Goal: Task Accomplishment & Management: Complete application form

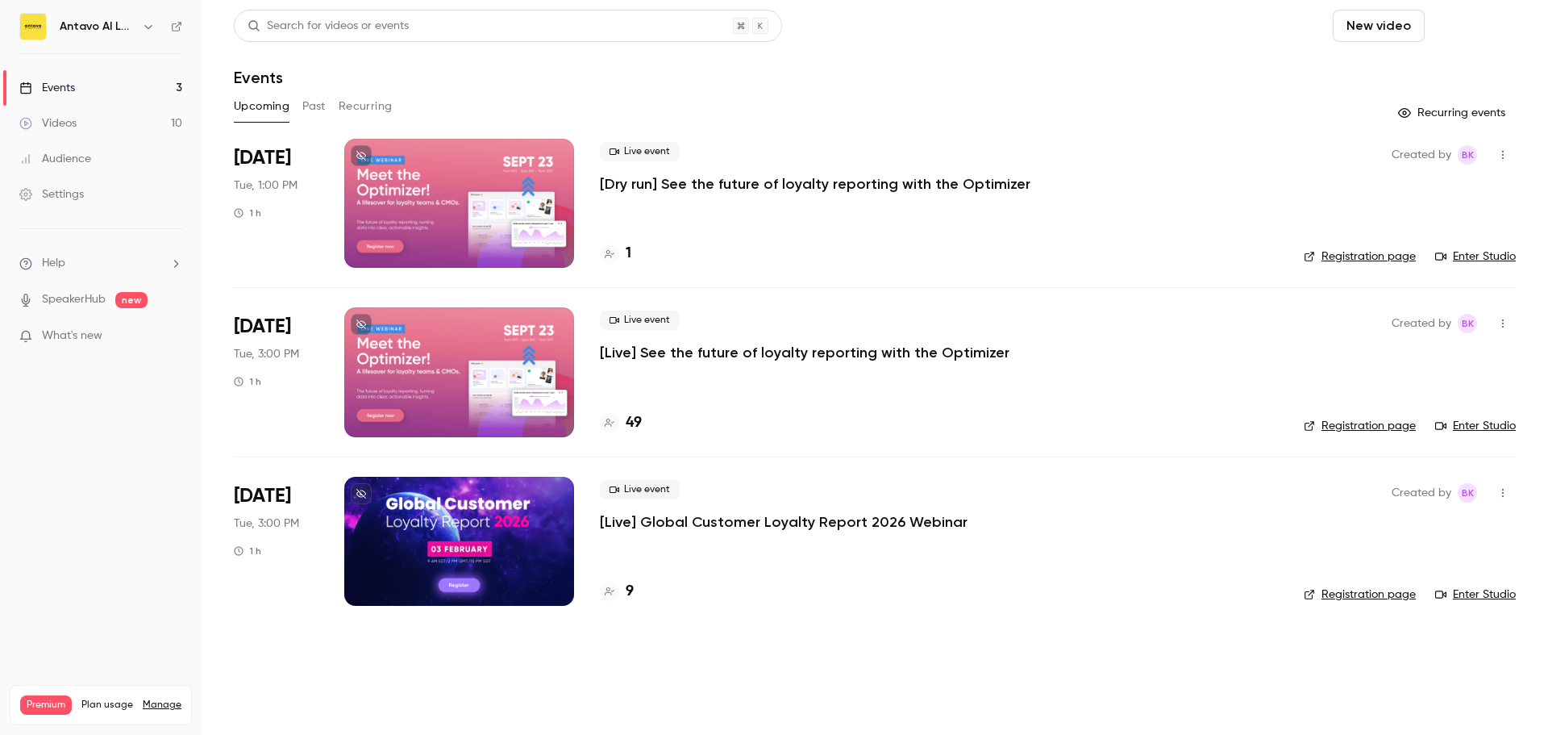
click at [1465, 21] on button "Schedule" at bounding box center [1473, 26] width 85 height 32
click at [1427, 71] on div "One time event" at bounding box center [1441, 70] width 123 height 16
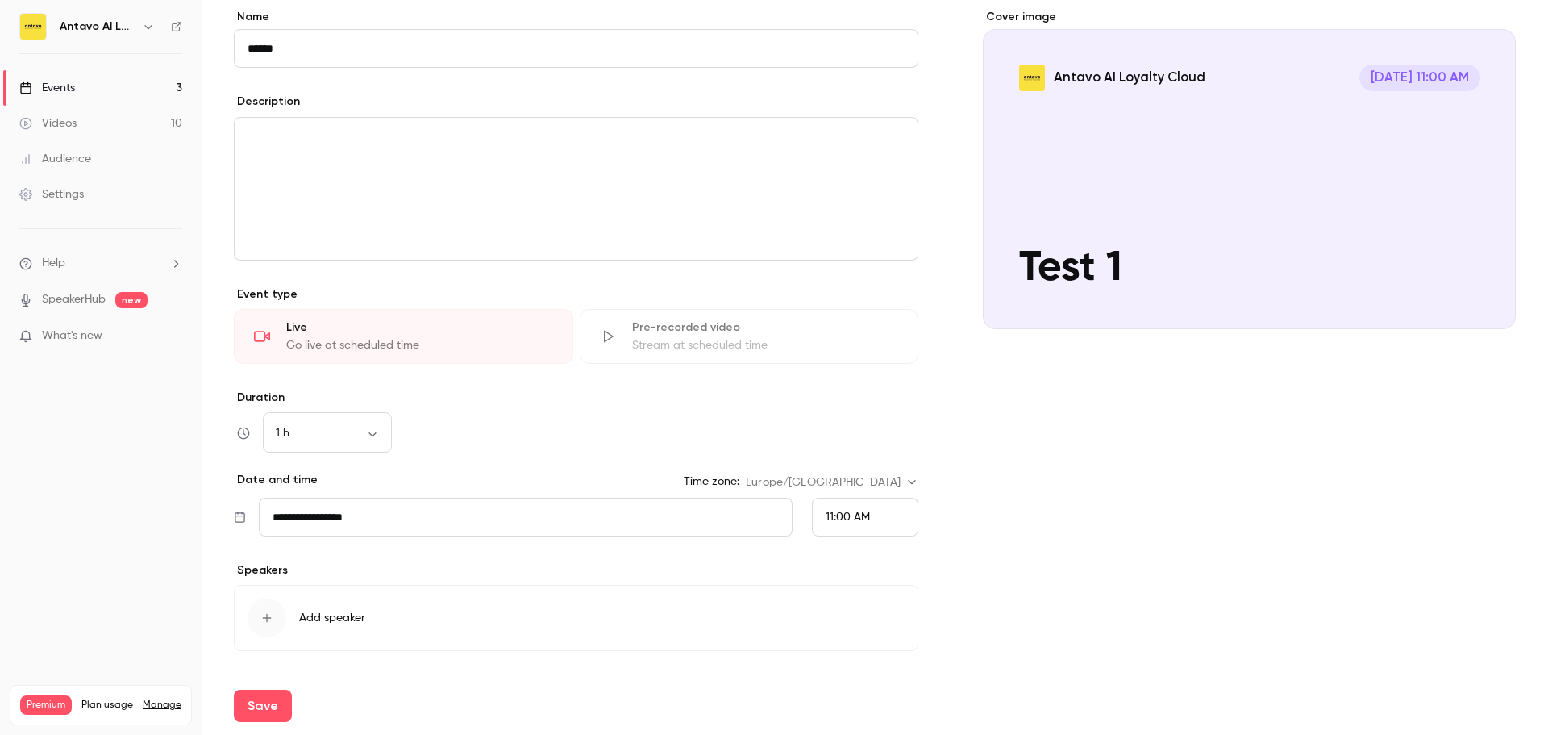
scroll to position [161, 0]
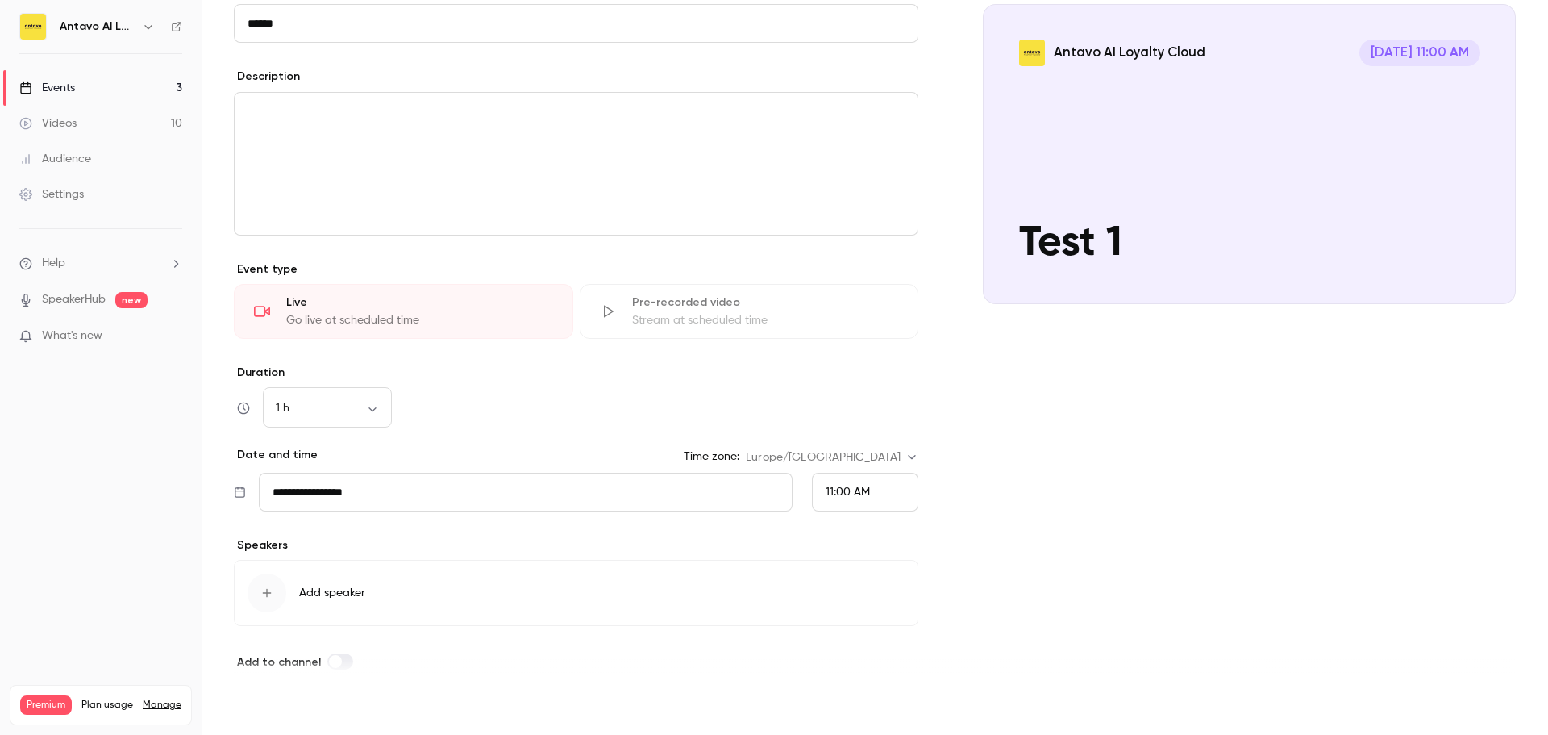
type input "******"
click at [272, 707] on button "Save" at bounding box center [263, 705] width 58 height 32
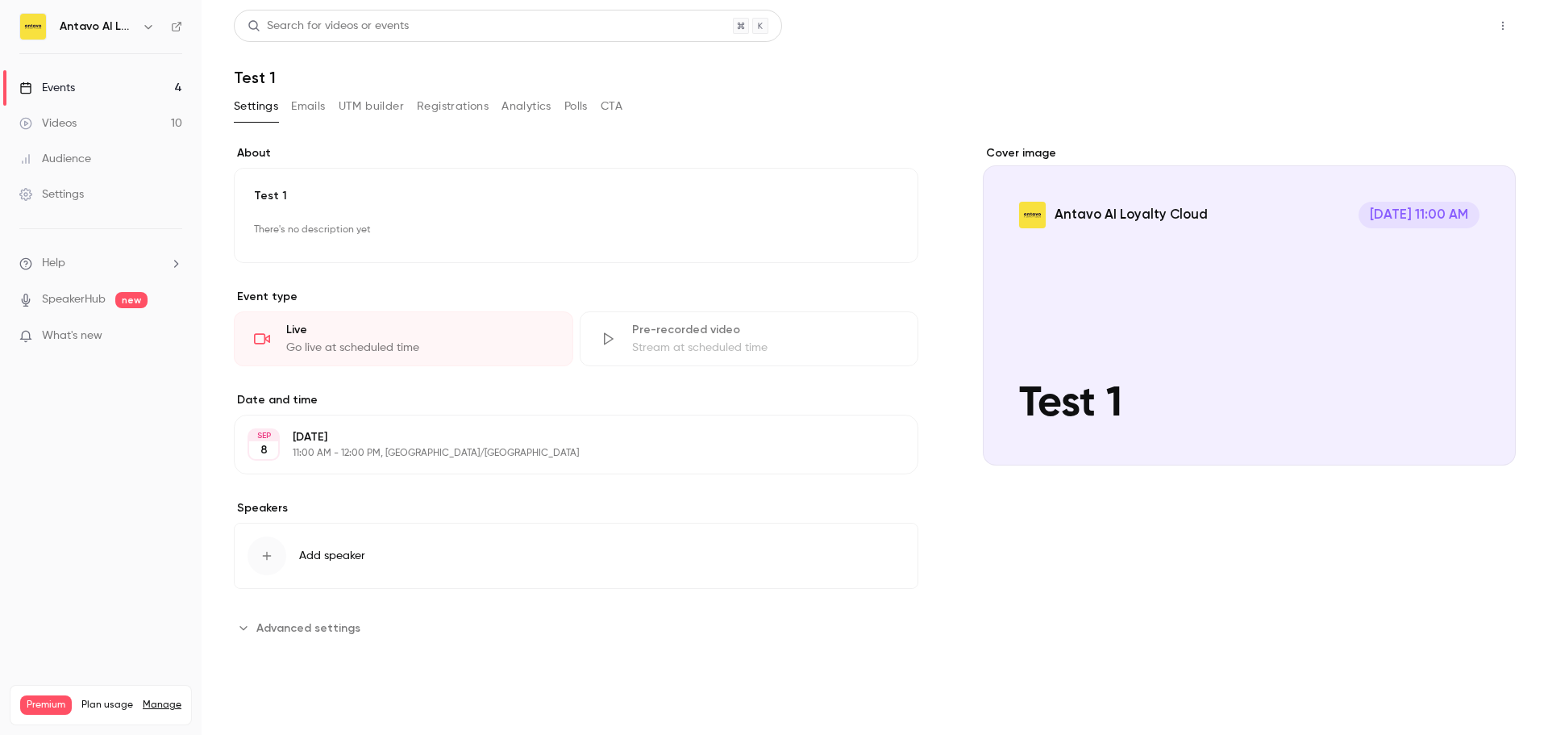
click at [1451, 29] on button "Share" at bounding box center [1445, 26] width 64 height 32
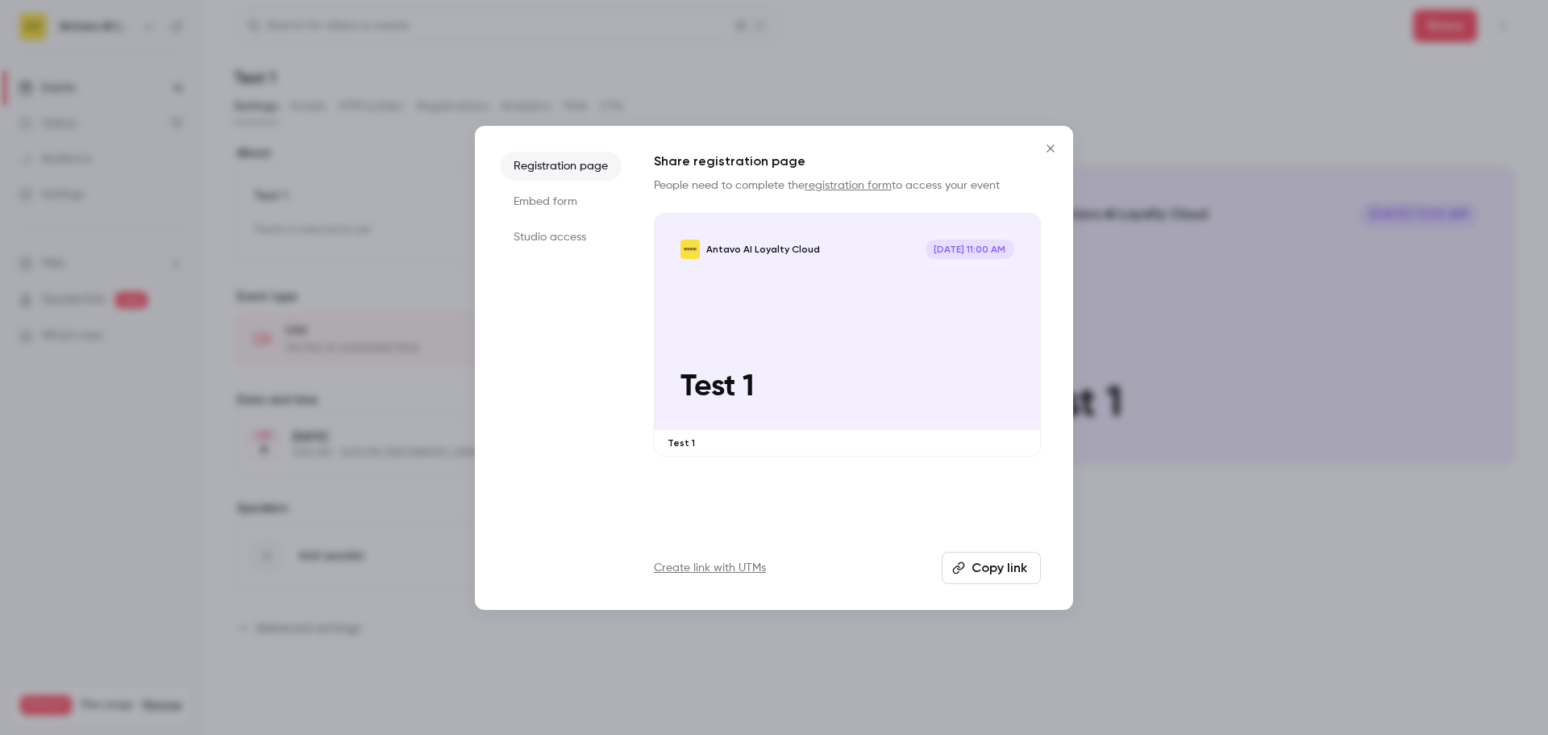
click at [529, 234] on li "Studio access" at bounding box center [561, 237] width 121 height 29
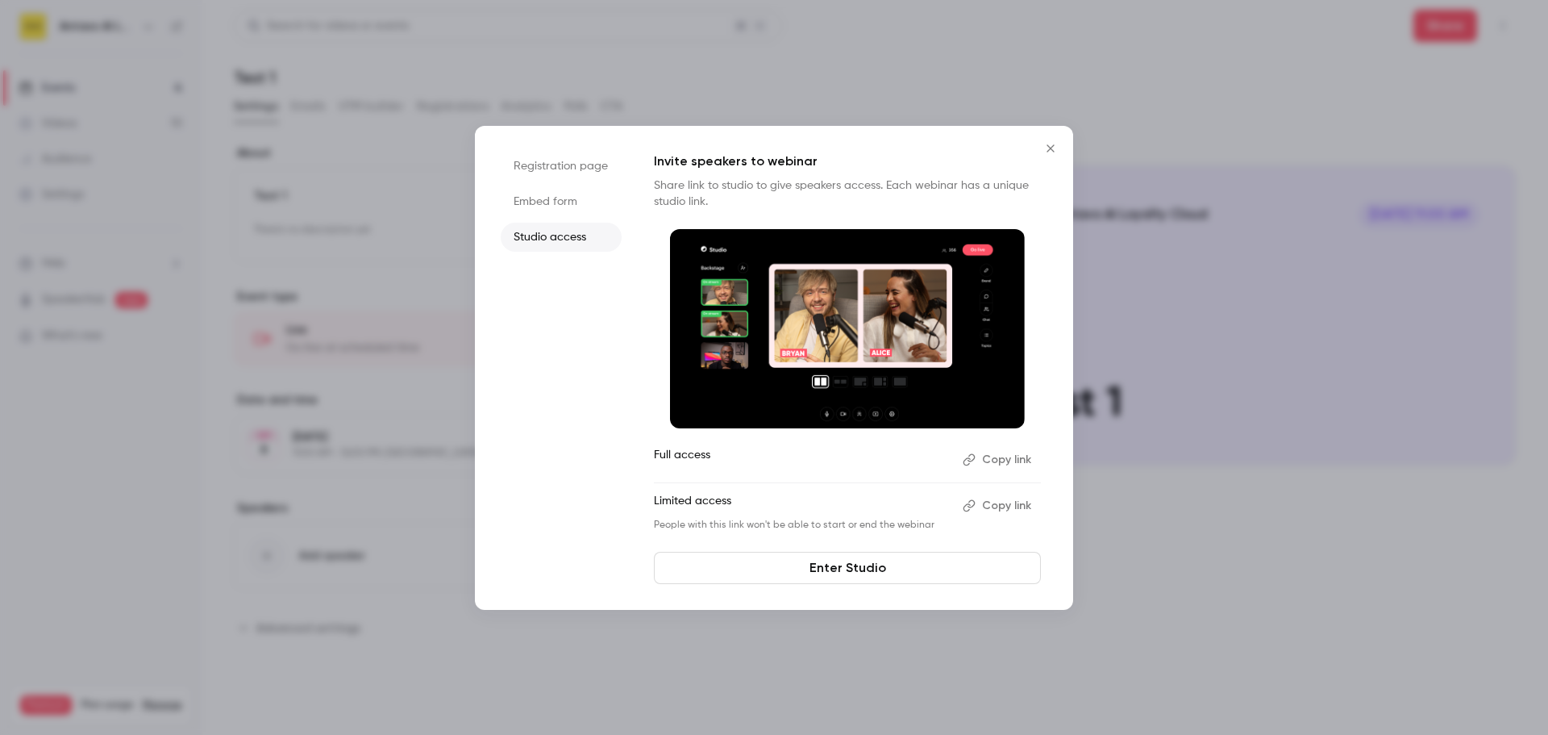
click at [1002, 456] on button "Copy link" at bounding box center [998, 460] width 85 height 26
drag, startPoint x: 1054, startPoint y: 147, endPoint x: 1072, endPoint y: 158, distance: 21.0
click at [1054, 147] on icon "Close" at bounding box center [1050, 148] width 19 height 13
